Goal: Task Accomplishment & Management: Manage account settings

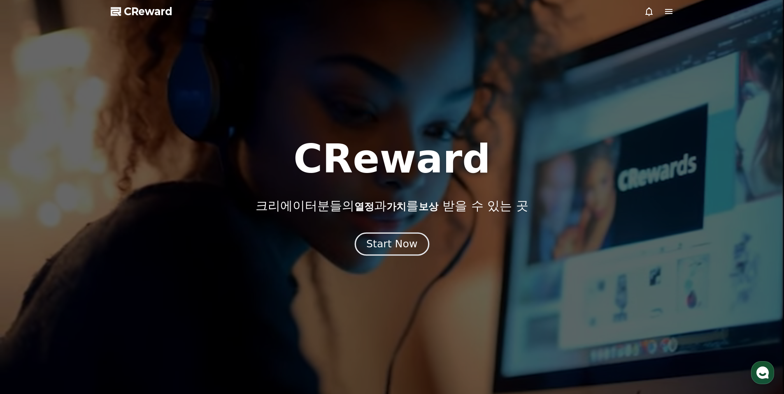
click at [403, 242] on div "Start Now" at bounding box center [391, 244] width 51 height 14
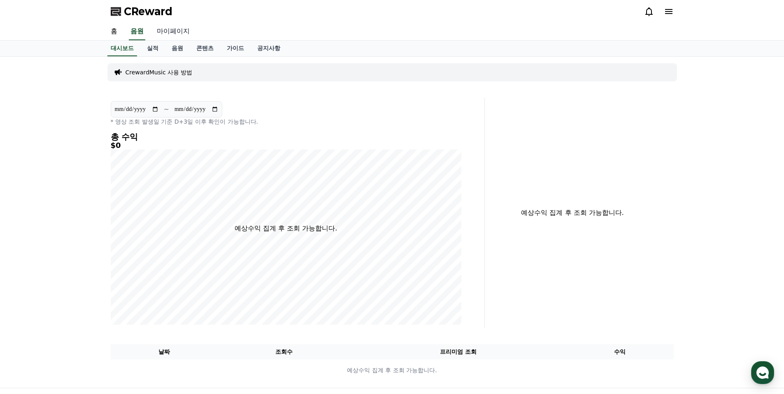
click at [170, 33] on link "마이페이지" at bounding box center [173, 31] width 46 height 17
select select "**********"
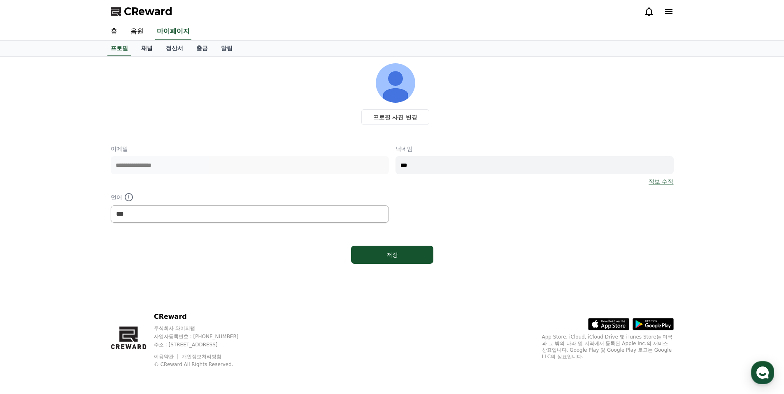
click at [147, 51] on link "채널" at bounding box center [147, 49] width 25 height 16
